Goal: Find specific page/section: Find specific page/section

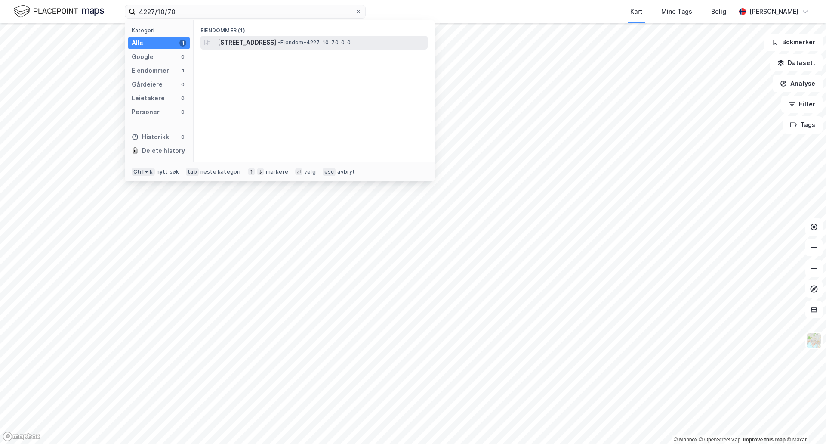
type input "4227/10/70"
click at [230, 41] on span "[STREET_ADDRESS]" at bounding box center [247, 42] width 59 height 10
